Goal: Obtain resource: Download file/media

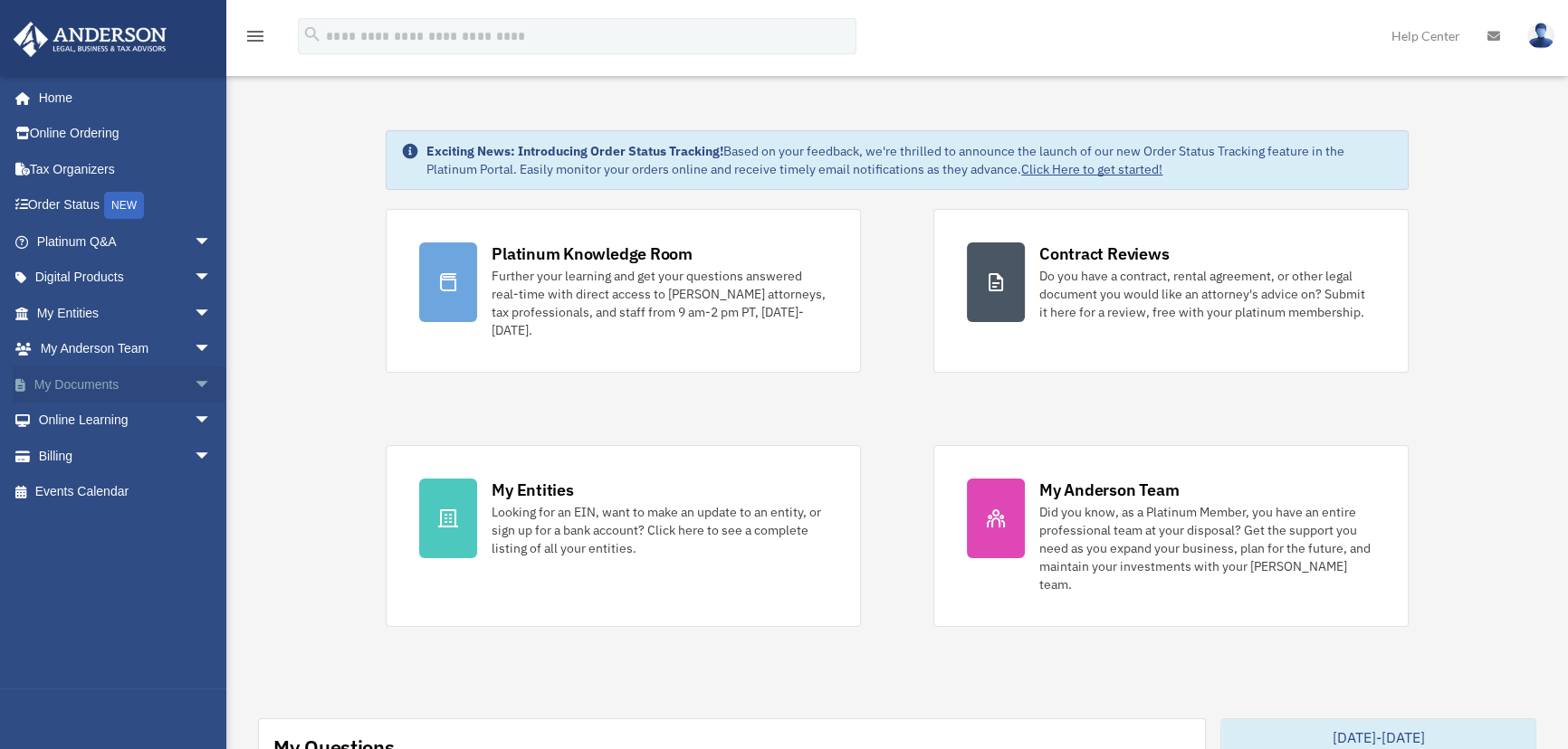
click at [194, 381] on span "arrow_drop_down" at bounding box center [212, 385] width 36 height 37
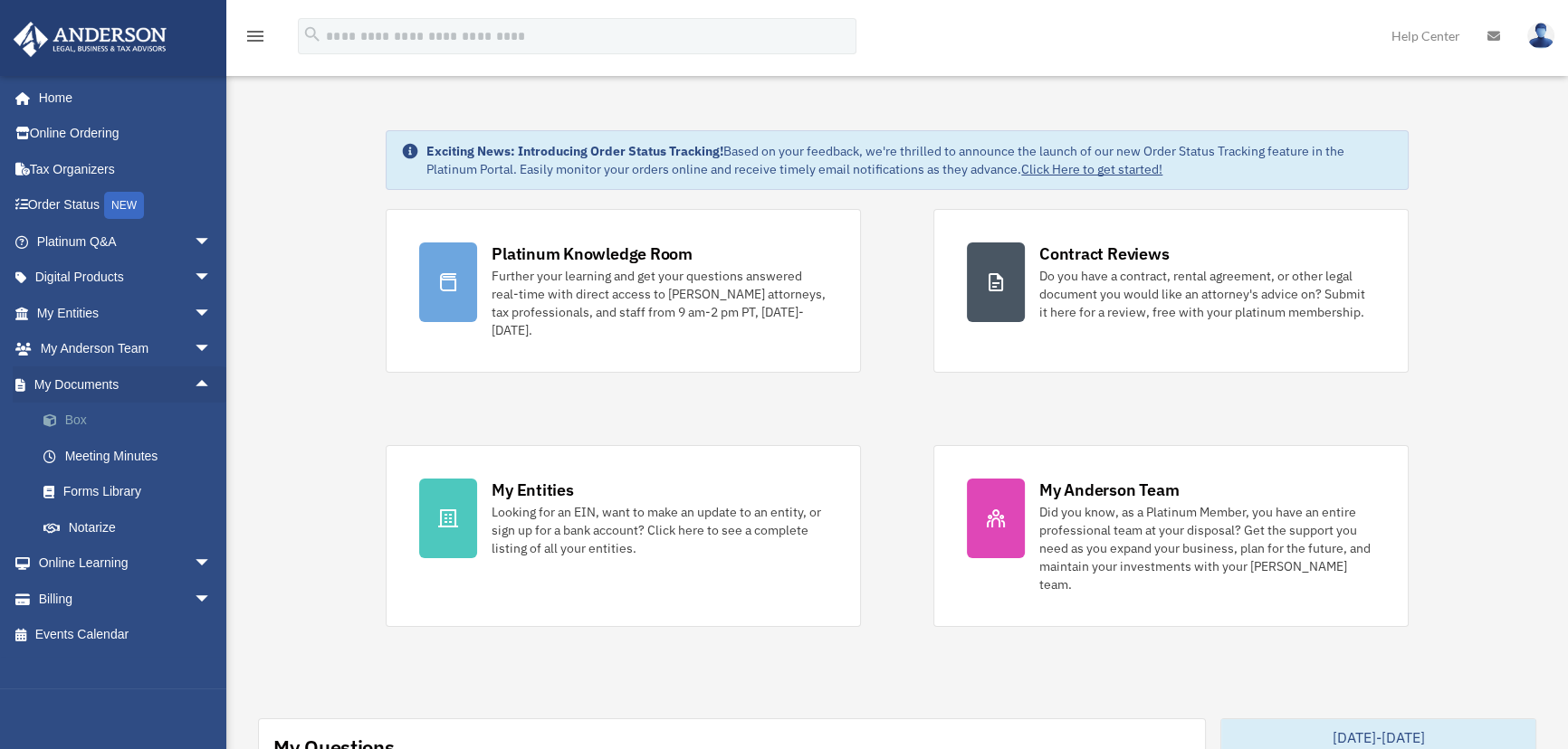
click at [92, 413] on link "Box" at bounding box center [132, 421] width 214 height 36
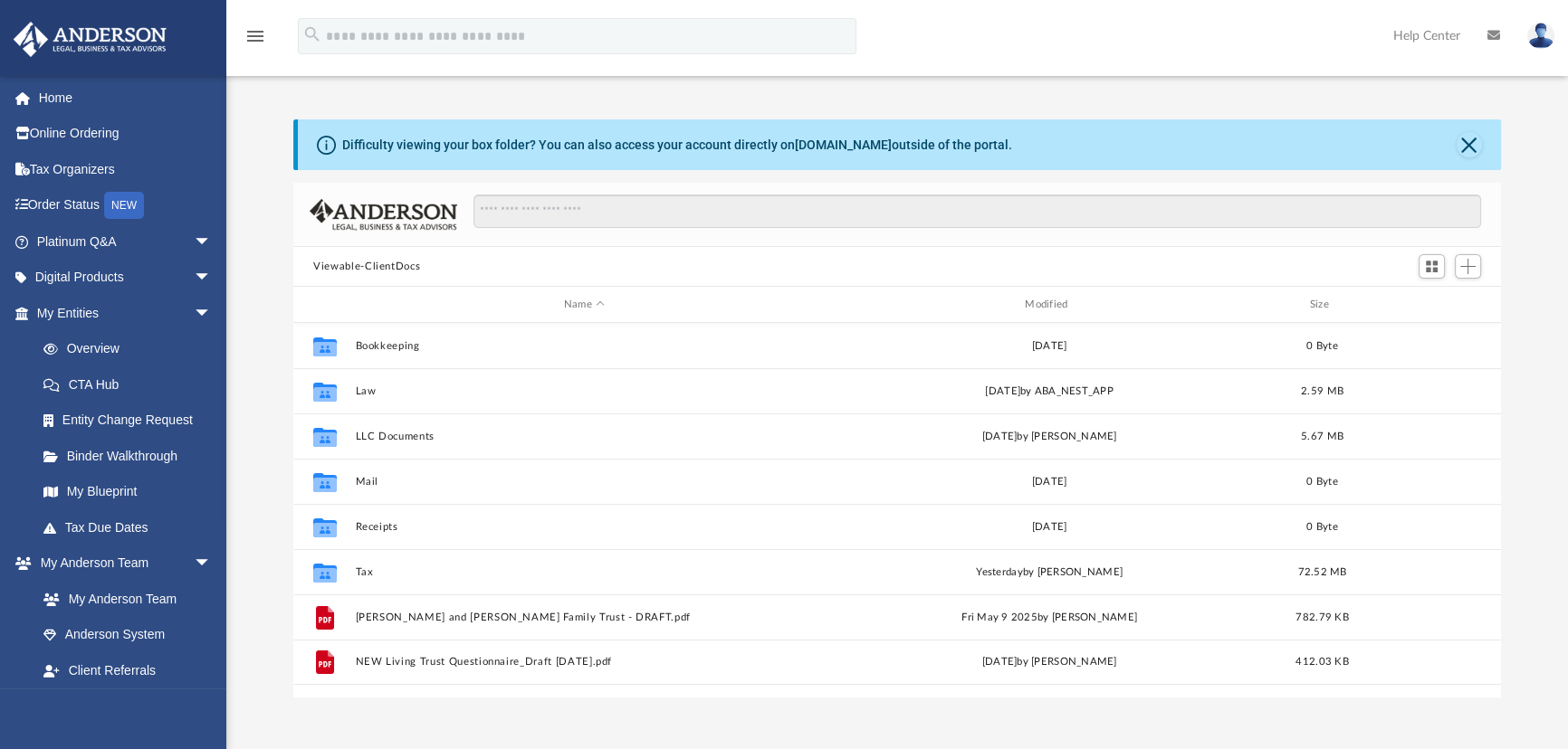
scroll to position [398, 1195]
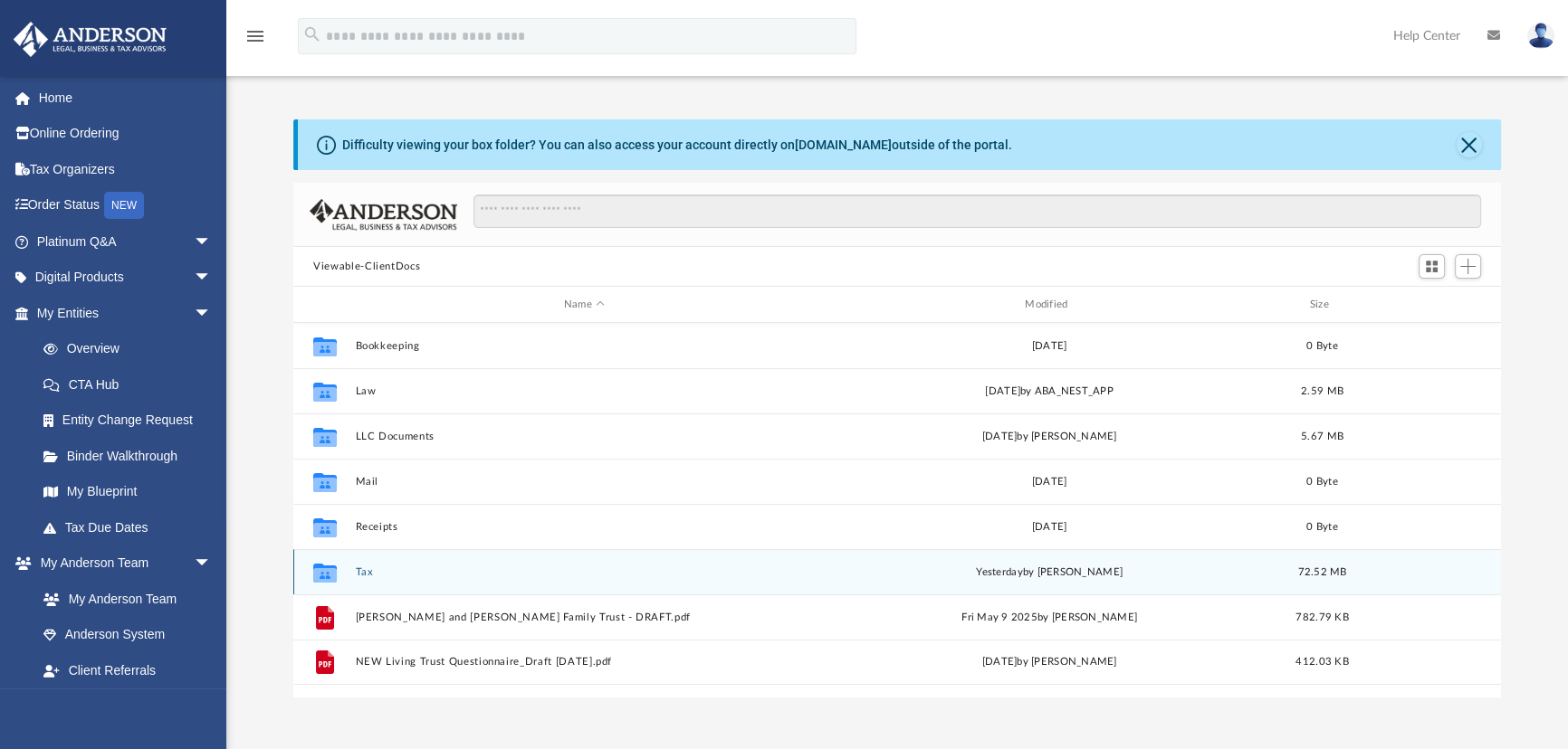
click at [371, 570] on button "Tax" at bounding box center [584, 572] width 457 height 11
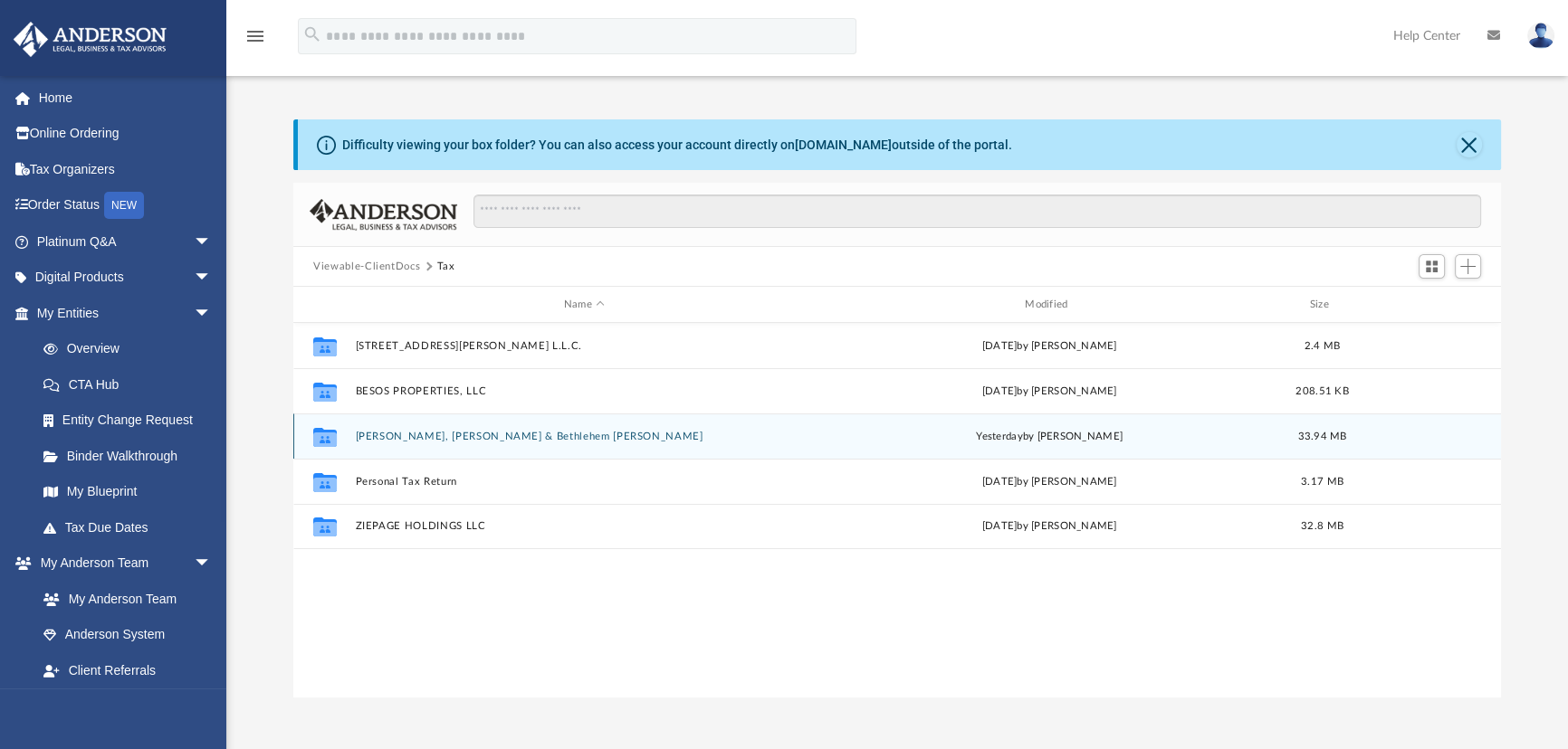
click at [464, 426] on div "Collaborated Folder [PERSON_NAME], [PERSON_NAME] & Bethlehem [PERSON_NAME] [DAT…" at bounding box center [897, 436] width 1208 height 46
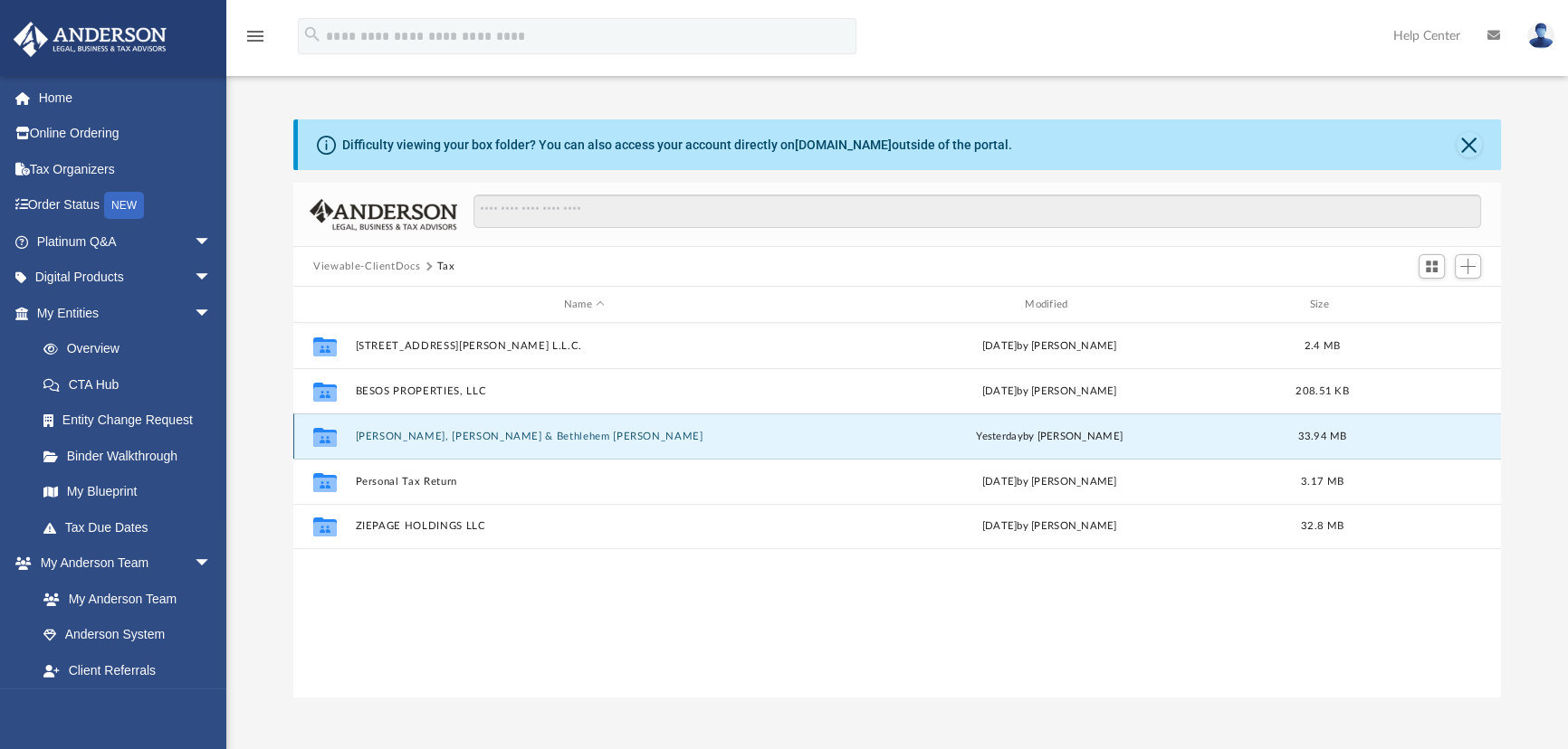
click at [456, 435] on button "Hikssa, Solomon & Bethlehem L.A. Mengesha" at bounding box center [584, 436] width 457 height 11
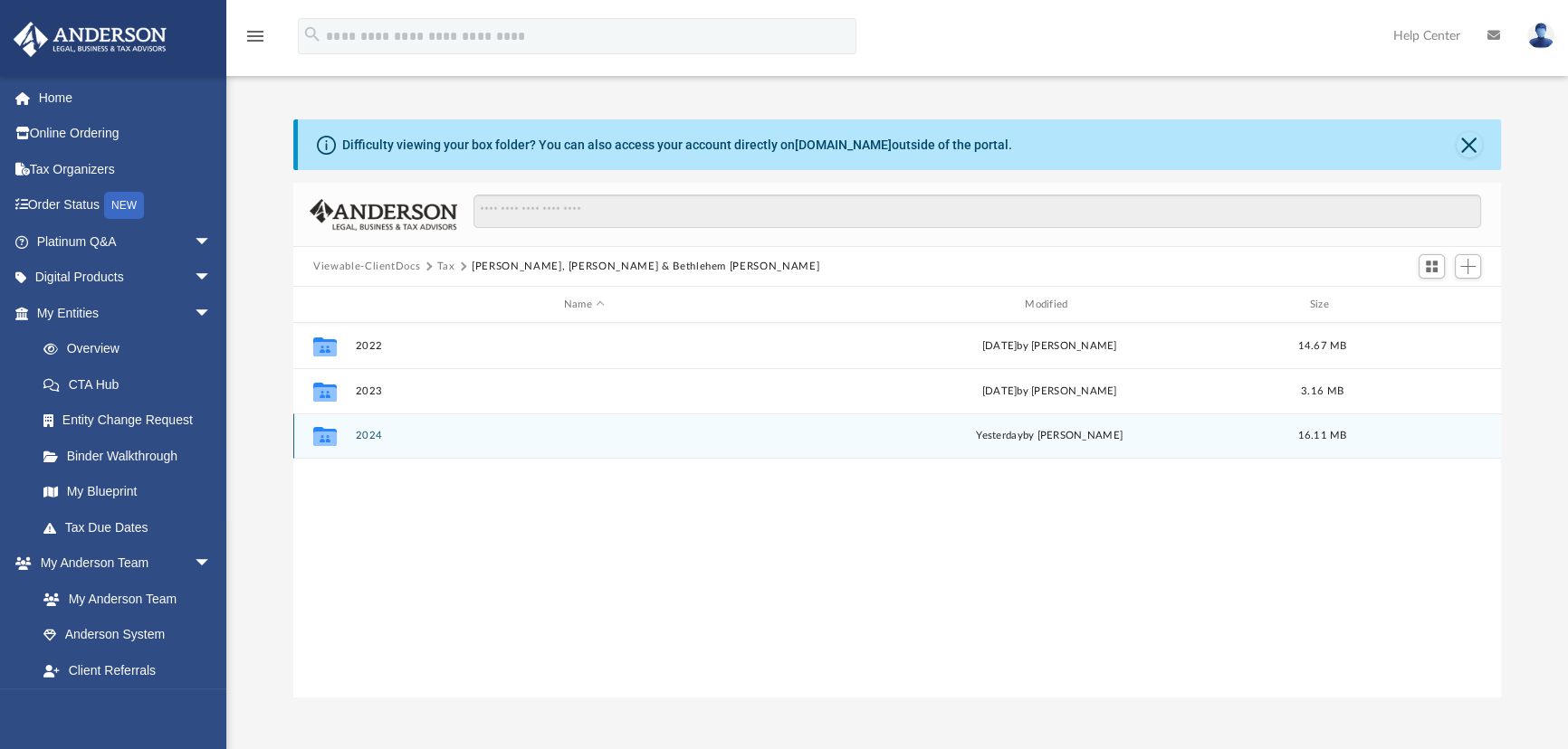
click at [366, 439] on button "2024" at bounding box center [584, 435] width 457 height 11
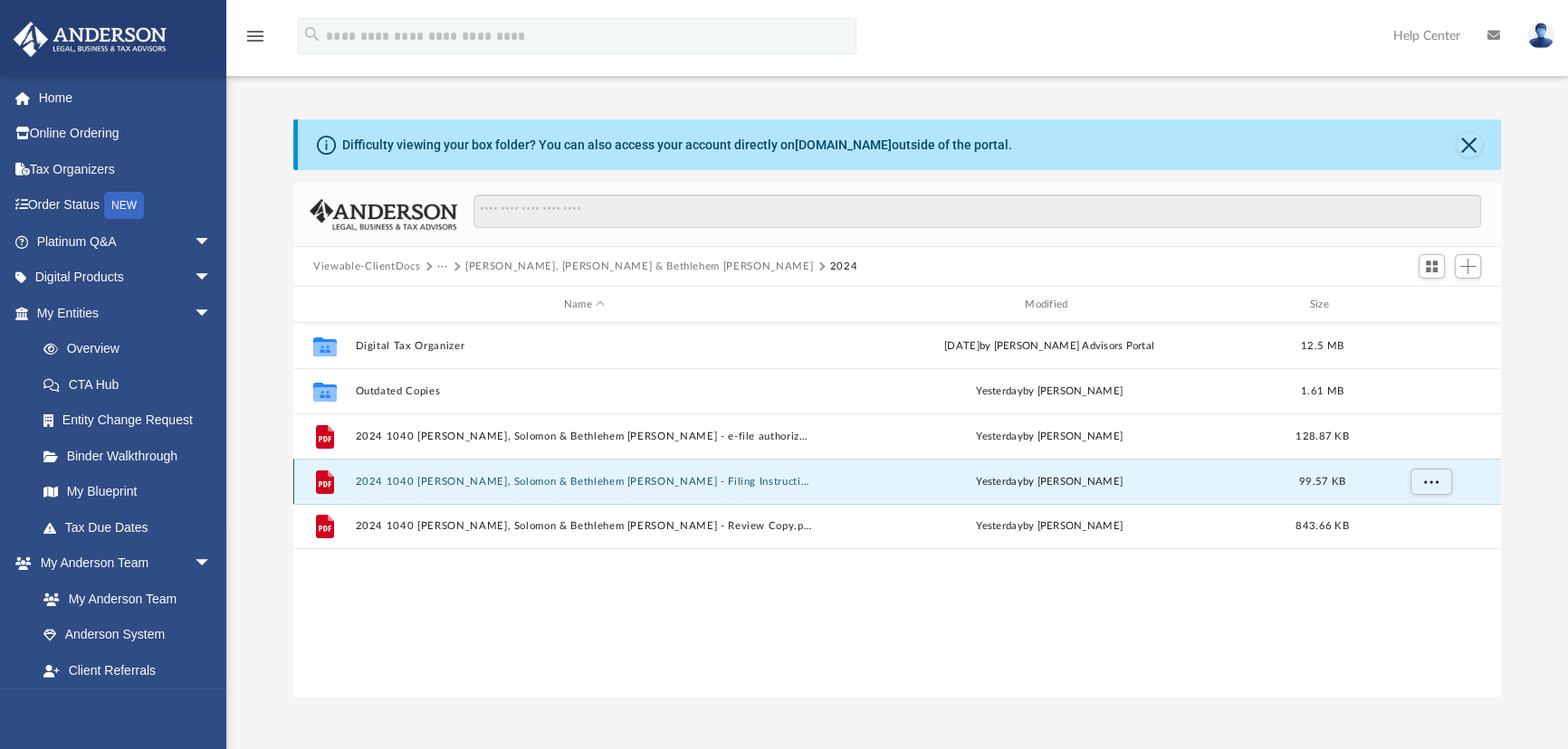
click at [548, 483] on button "2024 1040 Hikssa, Solomon & Bethlehem L.A. Mengesha - Filing Instructions.pdf" at bounding box center [584, 482] width 457 height 11
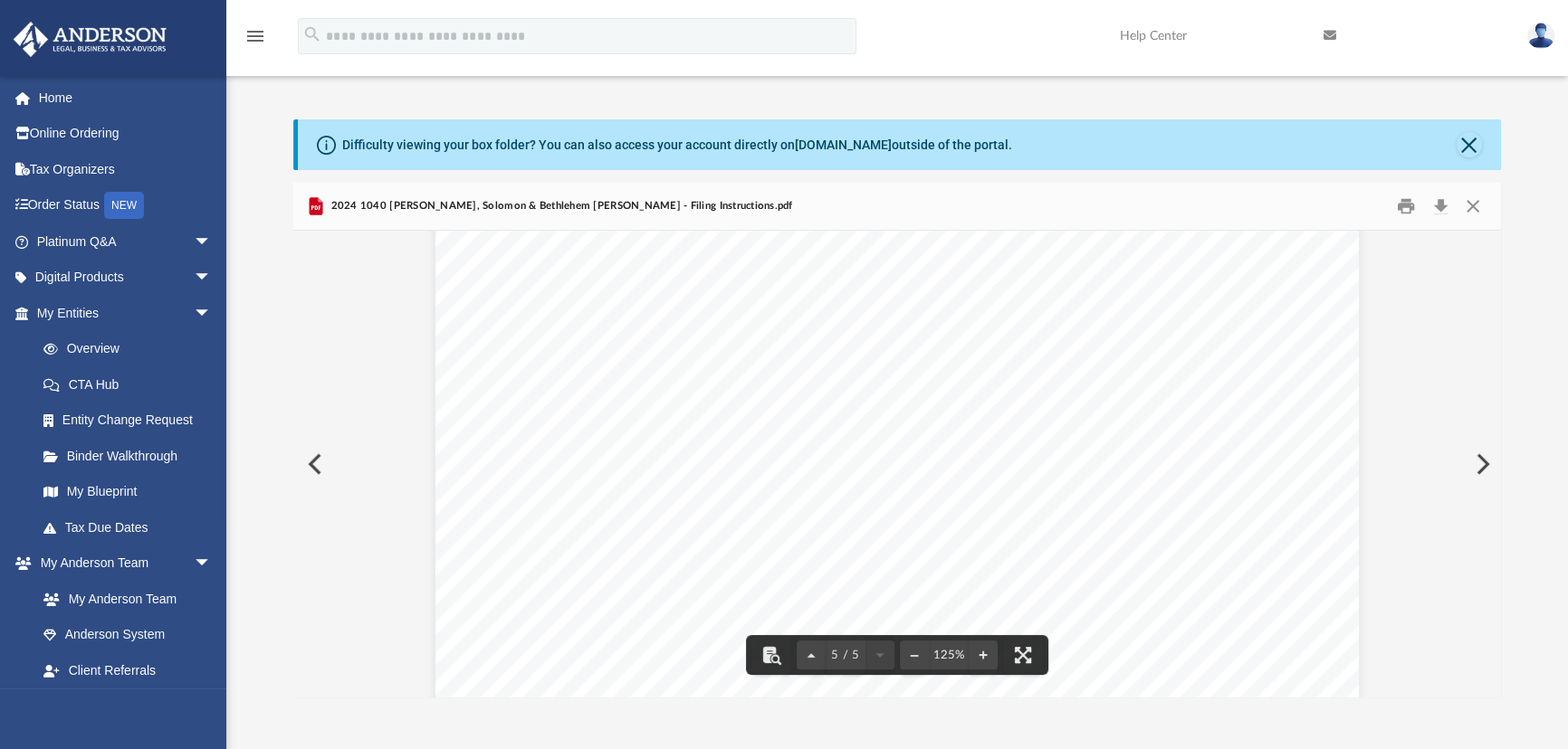
scroll to position [5641, 0]
click at [1472, 204] on button "Close" at bounding box center [1473, 207] width 32 height 29
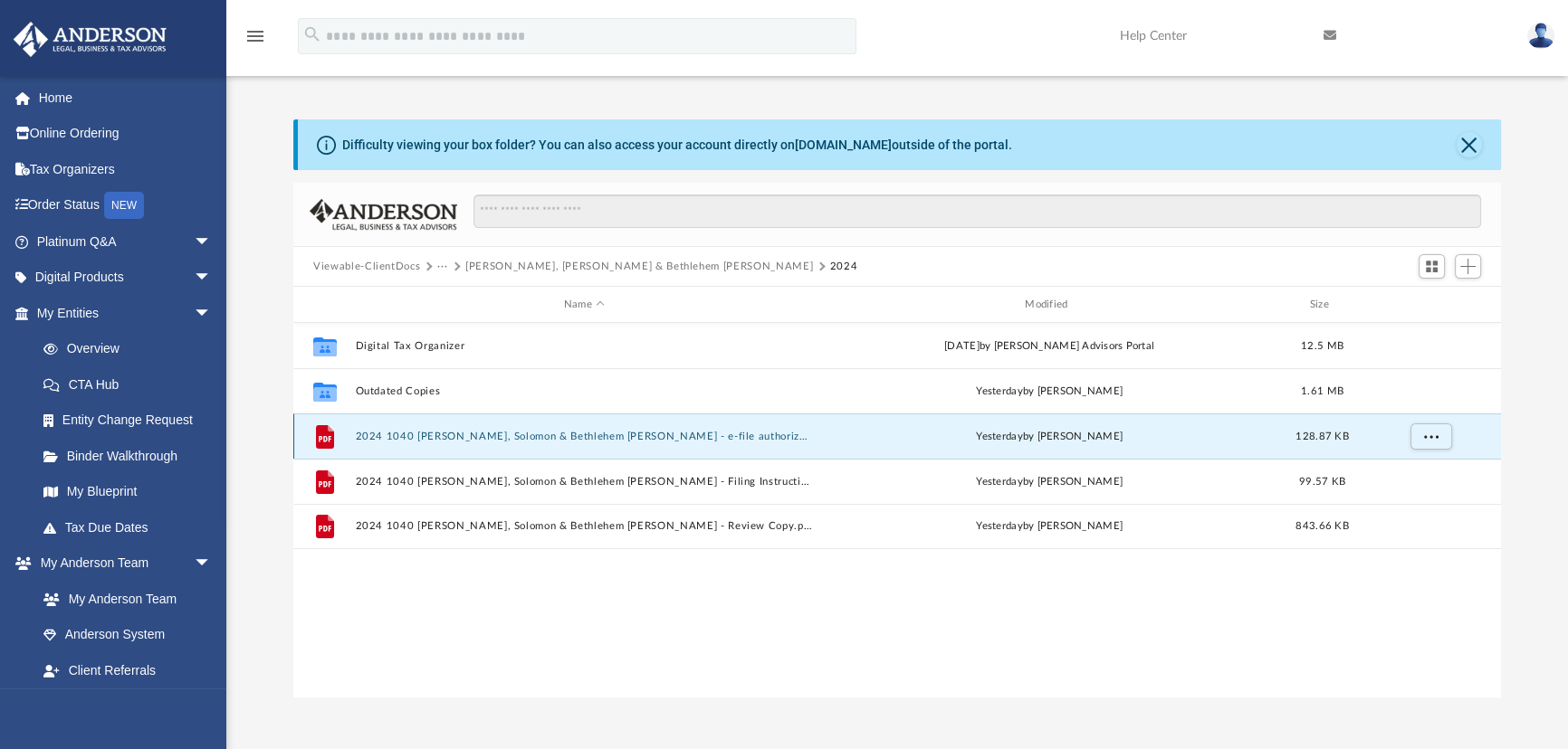
click at [660, 433] on button "2024 1040 Hikssa, Solomon & Bethlehem L.A. Mengesha - e-file authorization - pl…" at bounding box center [584, 436] width 457 height 11
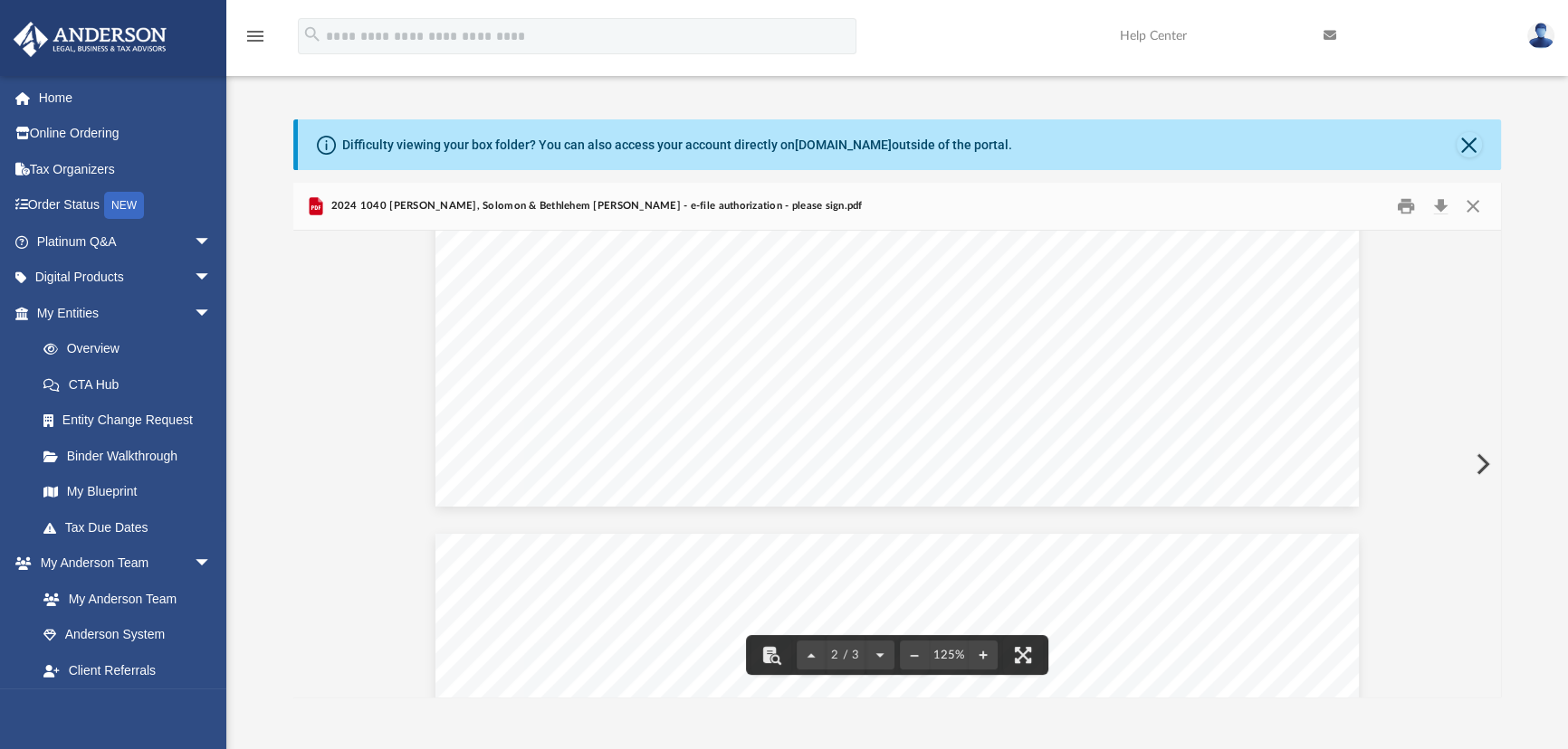
scroll to position [2045, 0]
click at [1471, 199] on button "Close" at bounding box center [1473, 207] width 32 height 29
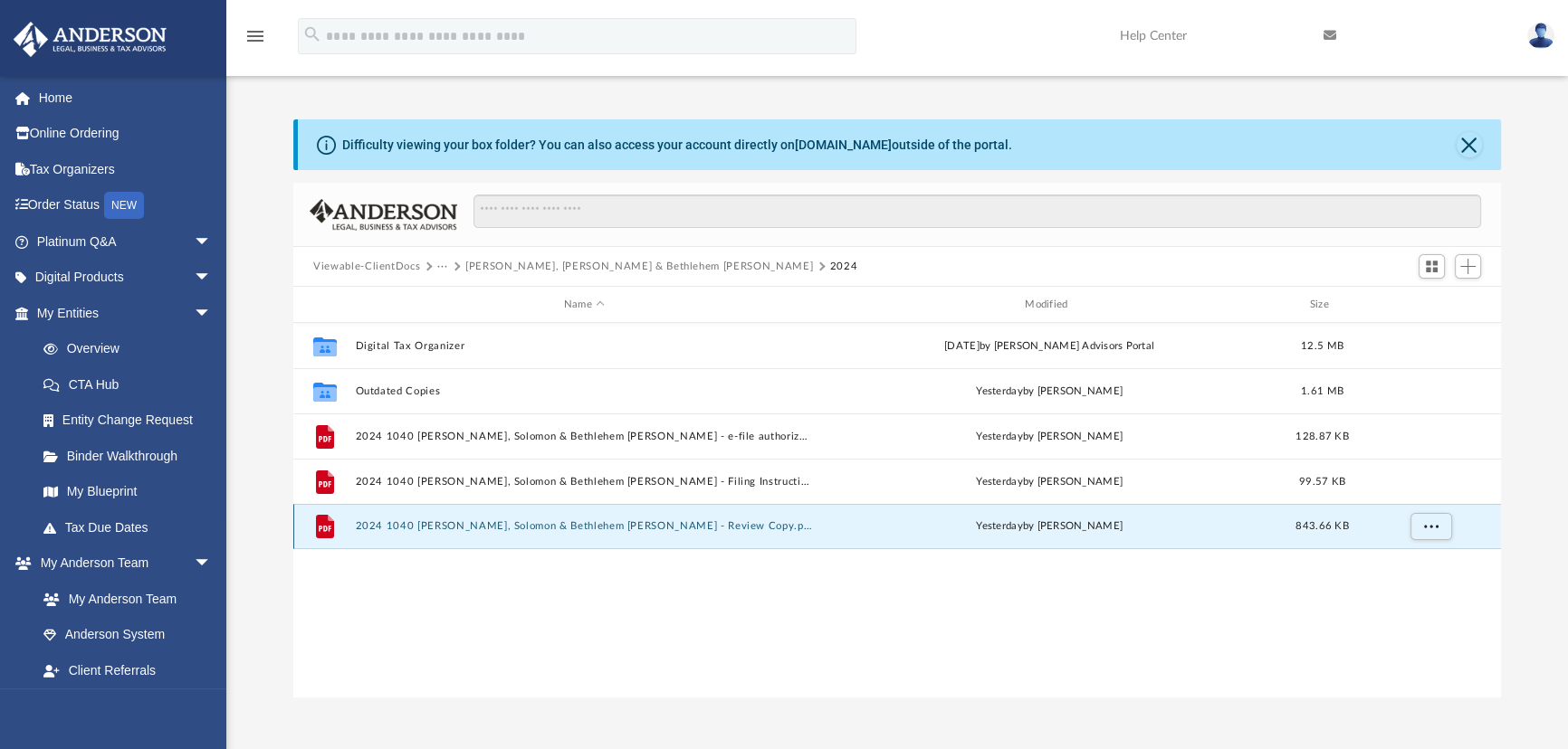
click at [688, 523] on button "2024 1040 Hikssa, Solomon & Bethlehem L.A. Mengesha - Review Copy.pdf" at bounding box center [584, 526] width 457 height 11
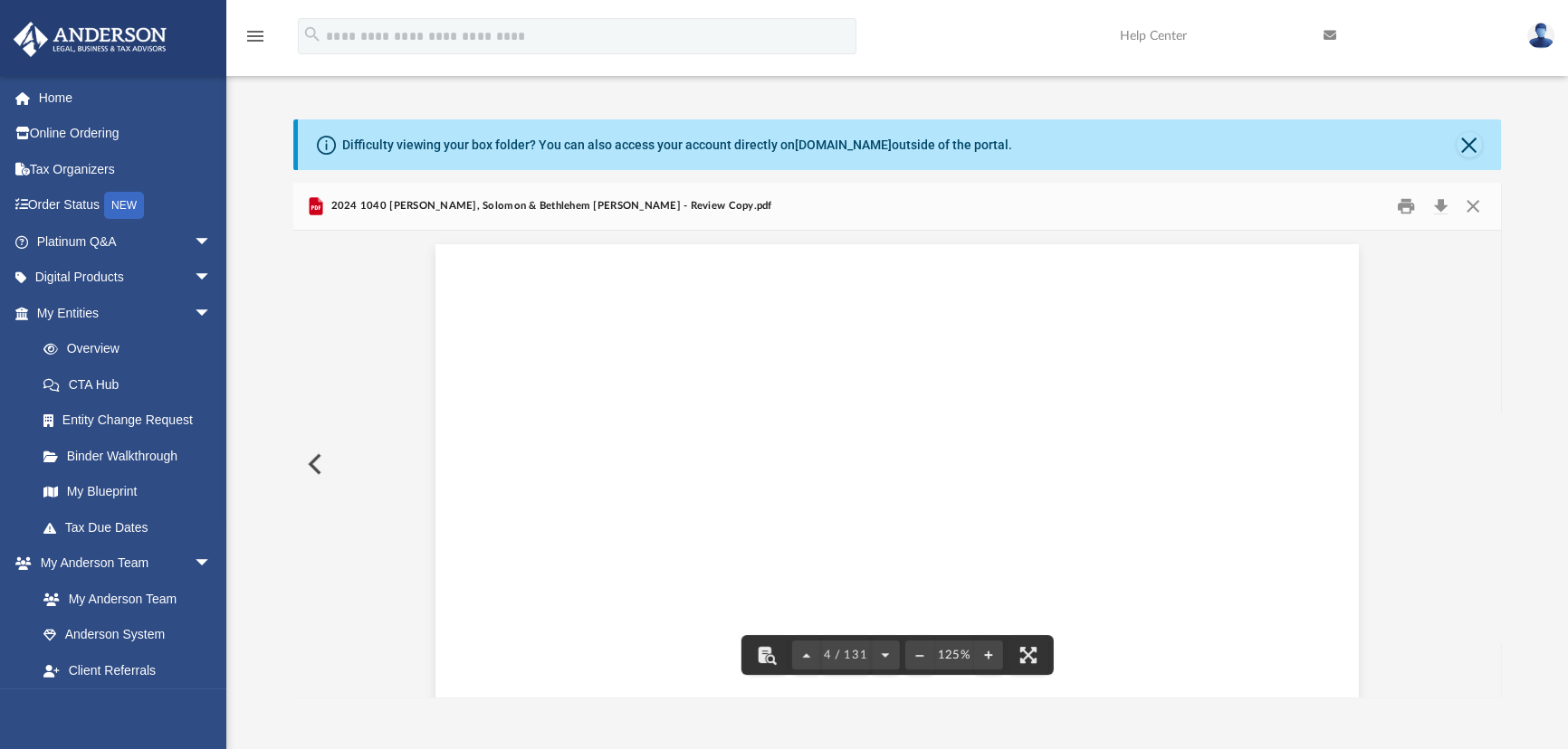
scroll to position [3665, 0]
click at [1435, 204] on button "Download" at bounding box center [1441, 207] width 32 height 29
click at [820, 87] on div "Difficulty viewing your box folder? You can also access your account directly o…" at bounding box center [897, 390] width 1342 height 616
